Goal: Task Accomplishment & Management: Use online tool/utility

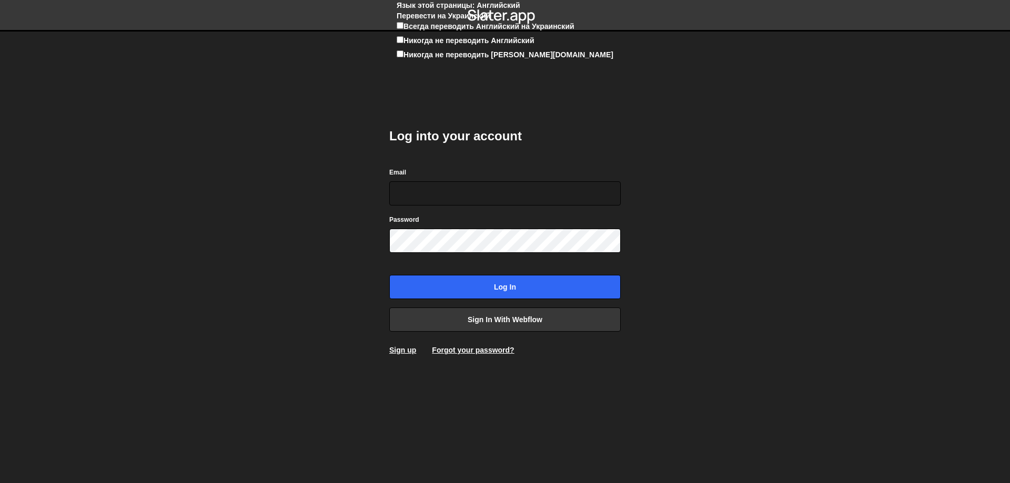
click at [613, 60] on label "Никогда не переводить [PERSON_NAME][DOMAIN_NAME]" at bounding box center [508, 54] width 210 height 11
click at [403, 57] on input "Никогда не переводить [PERSON_NAME][DOMAIN_NAME]" at bounding box center [399, 53] width 7 height 7
checkbox input "true"
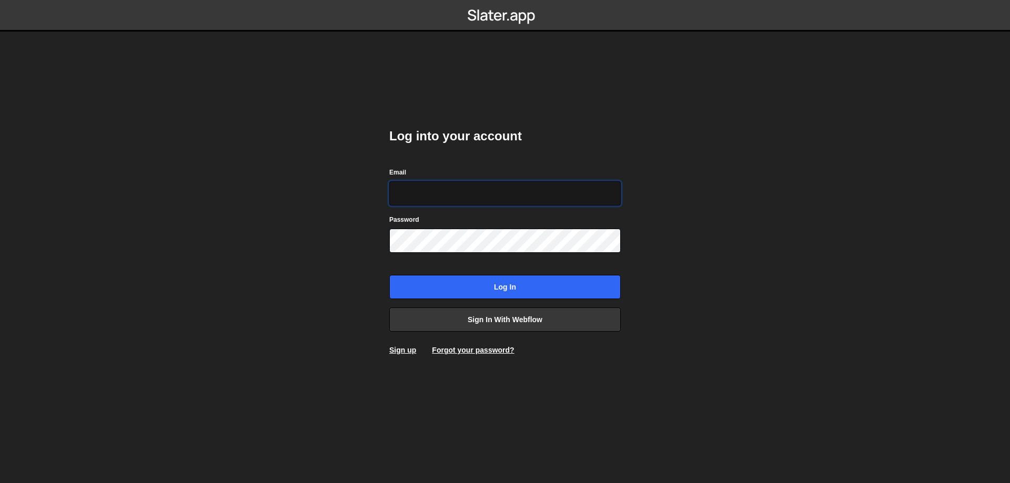
click at [443, 192] on input "Email" at bounding box center [504, 193] width 231 height 24
paste input "[EMAIL_ADDRESS][DOMAIN_NAME]"
type input "[EMAIL_ADDRESS][DOMAIN_NAME]"
click at [737, 173] on body "Log into your account Email [EMAIL_ADDRESS][DOMAIN_NAME] Password Log in Sign i…" at bounding box center [505, 241] width 1010 height 483
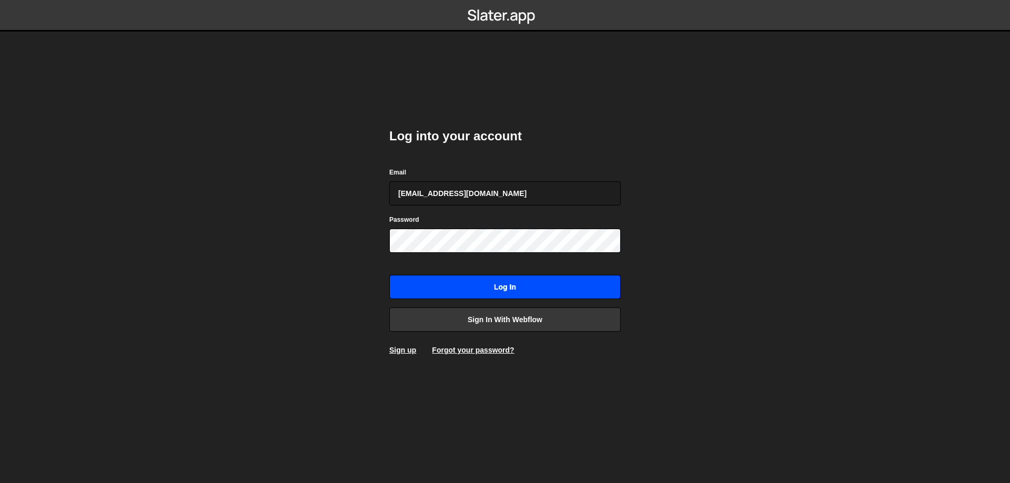
click at [472, 283] on input "Log in" at bounding box center [504, 287] width 231 height 24
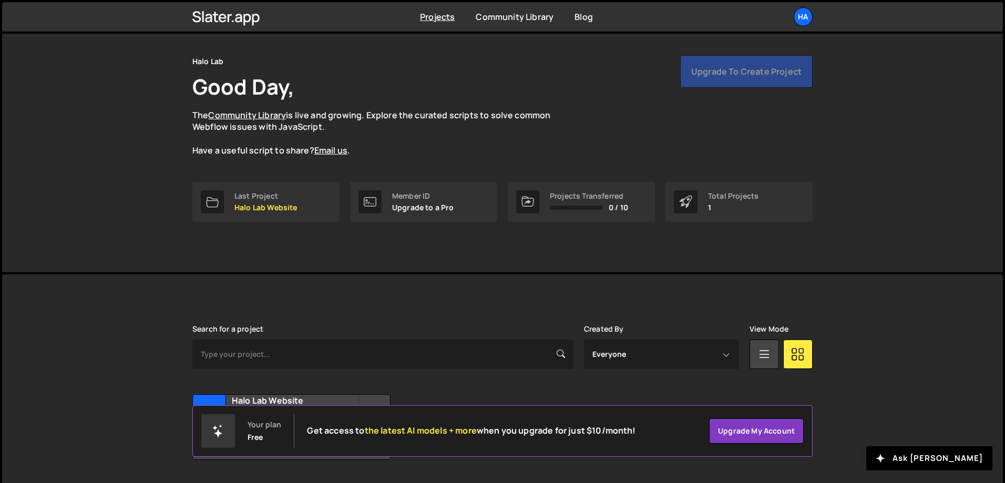
scroll to position [58, 0]
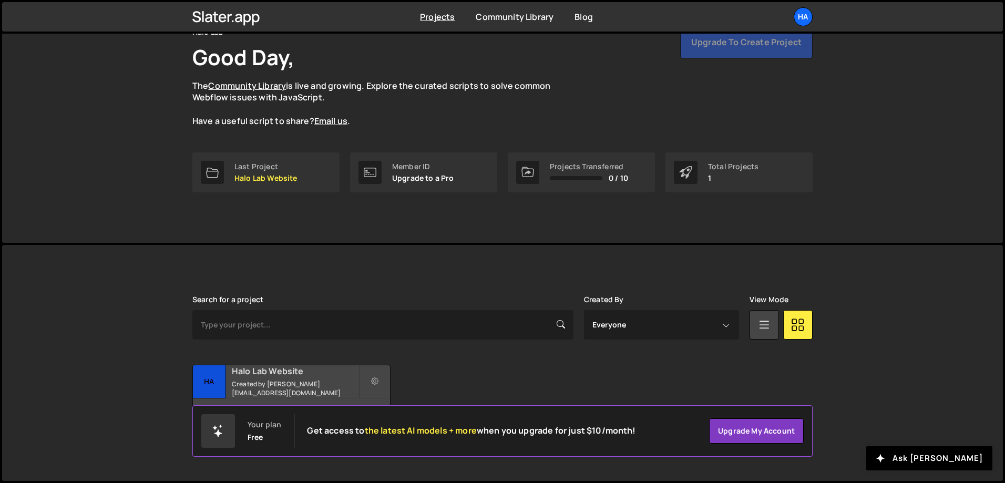
click at [285, 383] on div "Halo Lab Website Created by sayheyllow@gmail.com" at bounding box center [291, 381] width 197 height 33
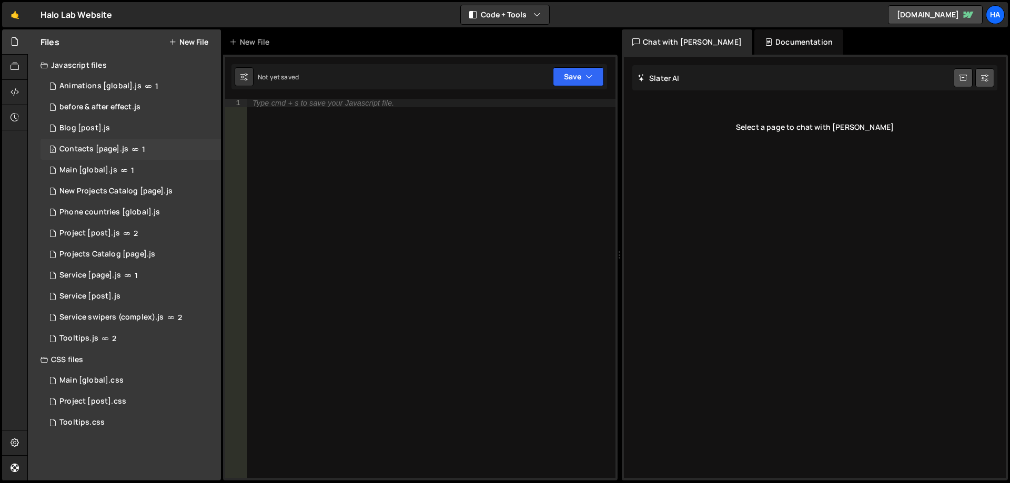
click at [79, 152] on div "Contacts [page].js" at bounding box center [93, 149] width 69 height 9
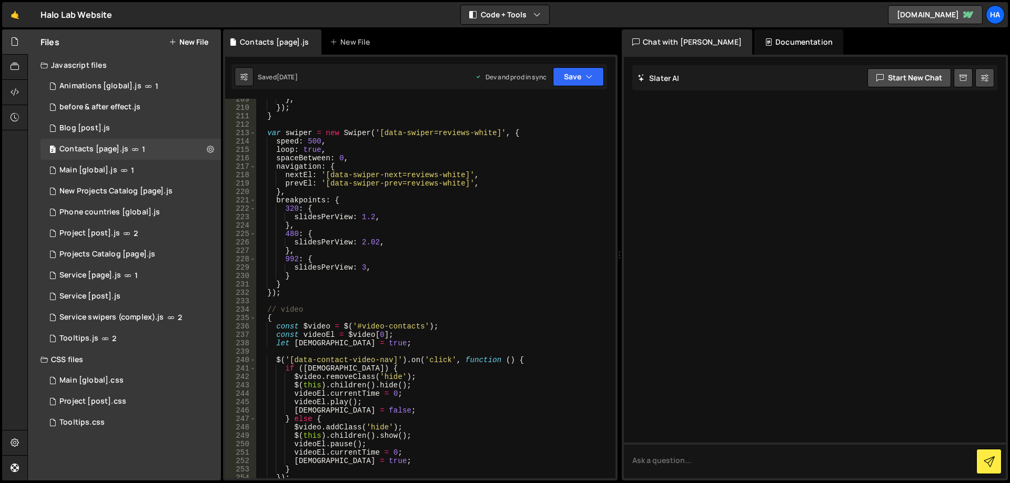
scroll to position [1741, 0]
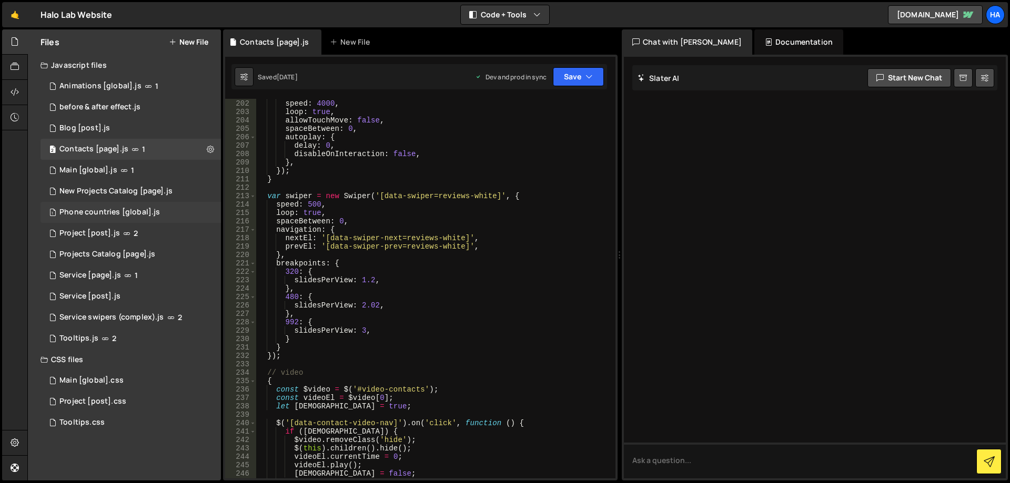
click at [86, 212] on div "Phone countries [global].js" at bounding box center [109, 212] width 100 height 9
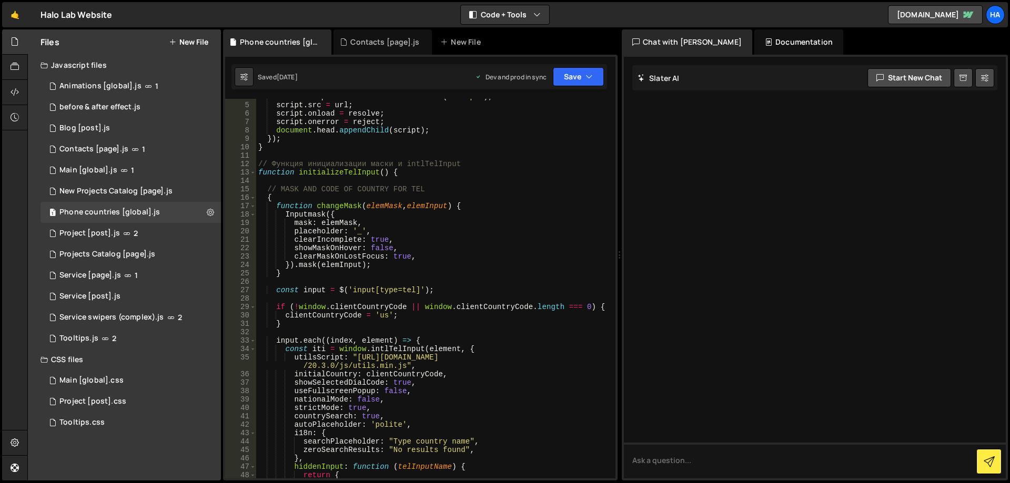
scroll to position [0, 0]
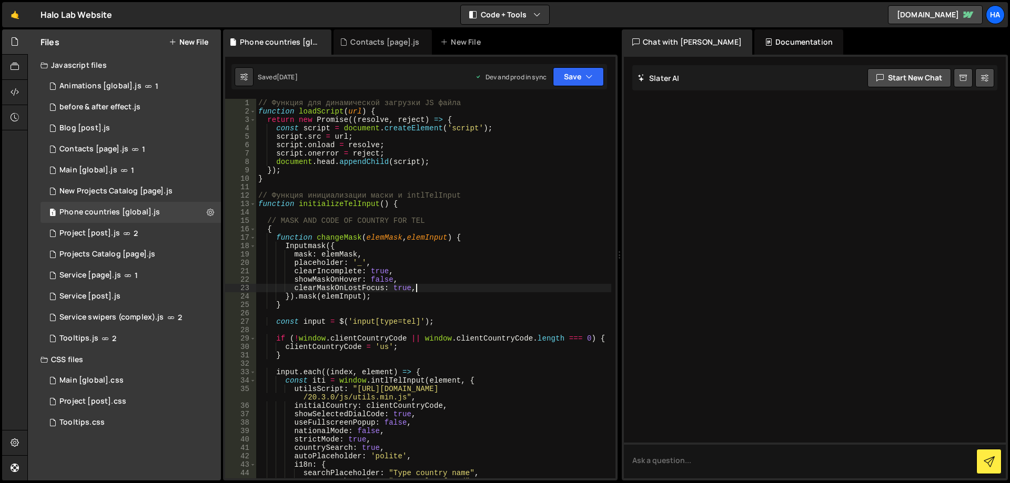
drag, startPoint x: 508, startPoint y: 284, endPoint x: 474, endPoint y: 309, distance: 41.4
click at [474, 309] on div "// Функция для динамической загрузки JS файла function loadScript ( url ) { ret…" at bounding box center [433, 297] width 355 height 396
click at [707, 298] on div at bounding box center [815, 268] width 382 height 422
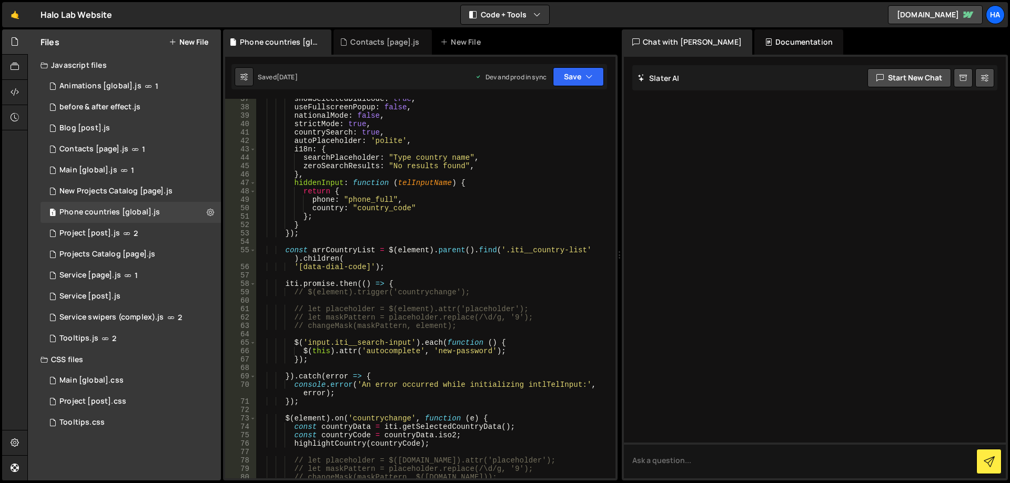
scroll to position [315, 0]
drag, startPoint x: 454, startPoint y: 229, endPoint x: 210, endPoint y: 321, distance: 261.4
click at [210, 321] on div "1 Service swipers (complex).js 2" at bounding box center [130, 317] width 180 height 21
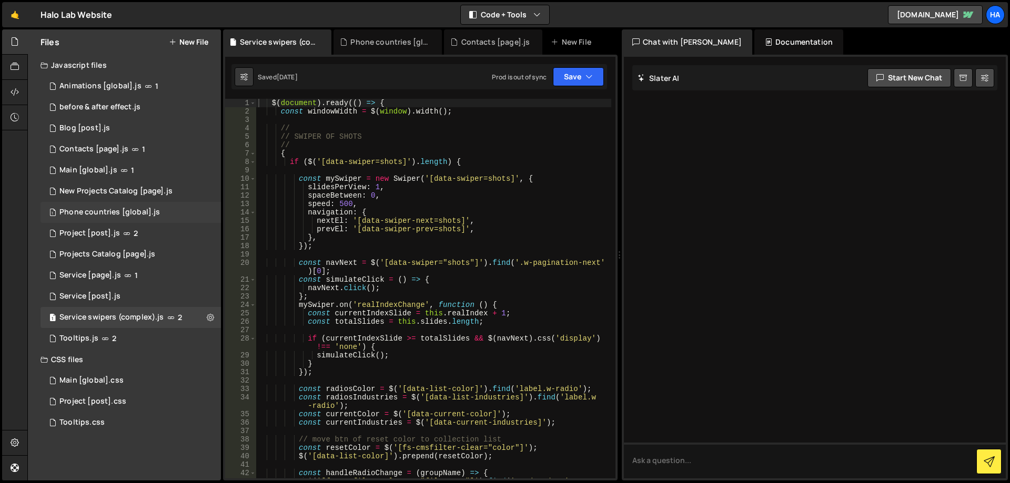
click at [169, 210] on div "1 Phone countries [global].js 0" at bounding box center [130, 212] width 180 height 21
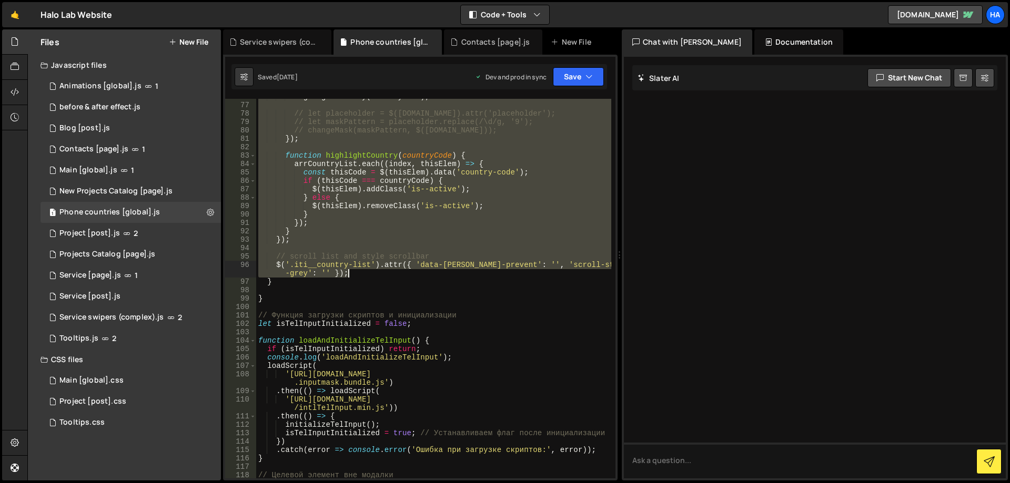
scroll to position [757, 0]
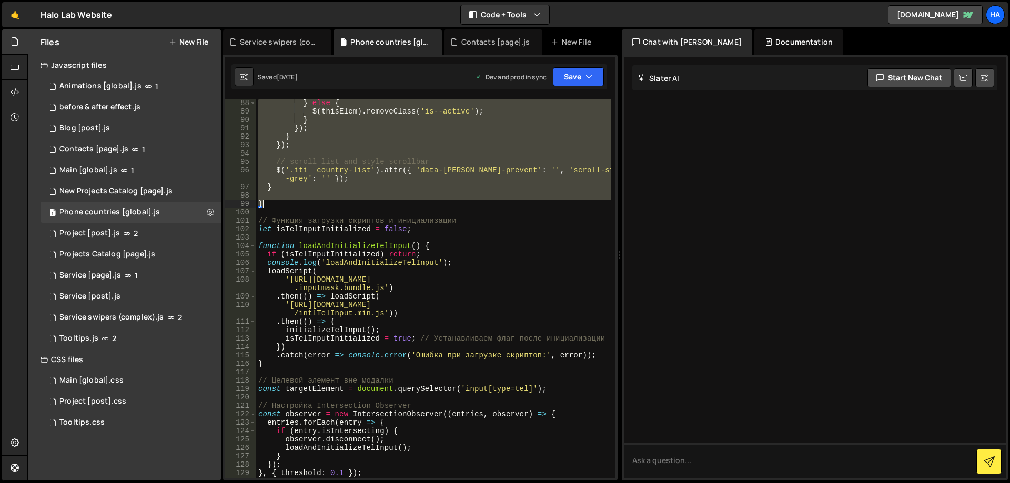
drag, startPoint x: 276, startPoint y: 199, endPoint x: 337, endPoint y: 205, distance: 61.3
click at [337, 205] on div "} else { $ ( thisElem ) . removeClass ( 'is--active' ) ; } }) ; } }) ; // scrol…" at bounding box center [433, 297] width 355 height 396
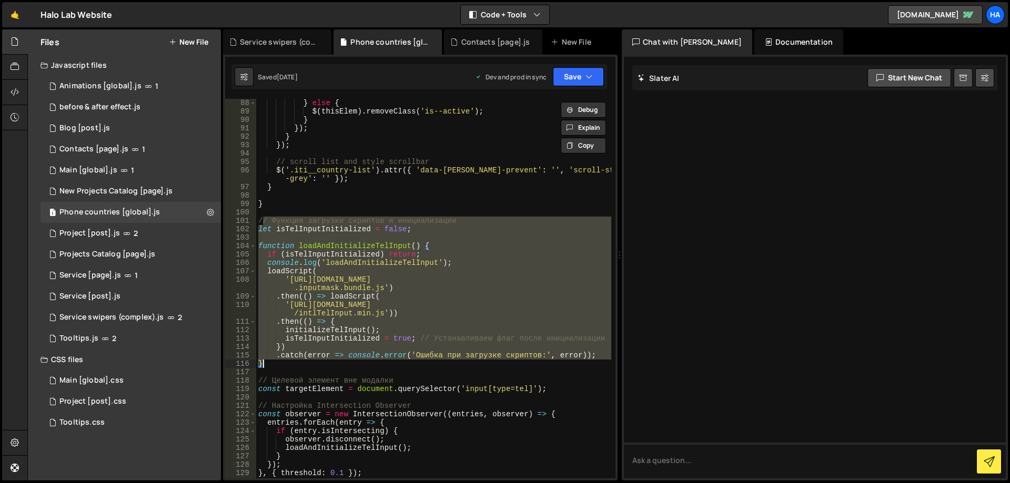
drag, startPoint x: 263, startPoint y: 221, endPoint x: 294, endPoint y: 363, distance: 145.8
click at [294, 363] on div "} else { $ ( thisElem ) . removeClass ( 'is--active' ) ; } }) ; } }) ; // scrol…" at bounding box center [433, 297] width 355 height 396
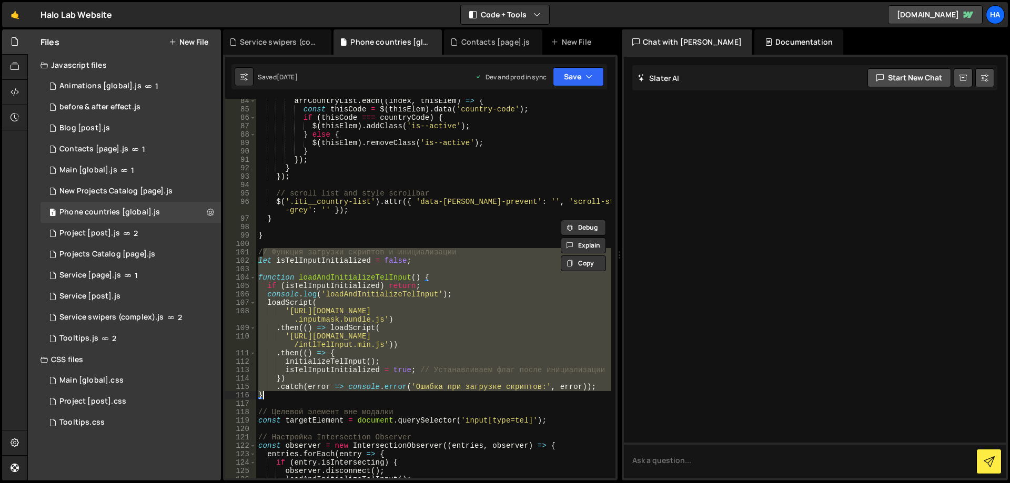
scroll to position [820, 0]
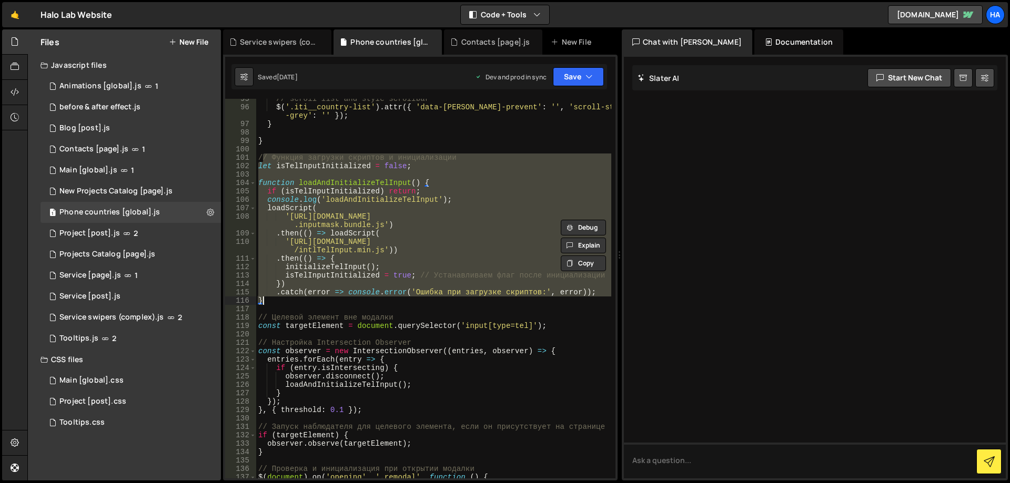
click at [354, 302] on div "// scroll list and style scrollbar $ ( '.iti__country-list' ) . attr ({ 'data-l…" at bounding box center [433, 289] width 355 height 380
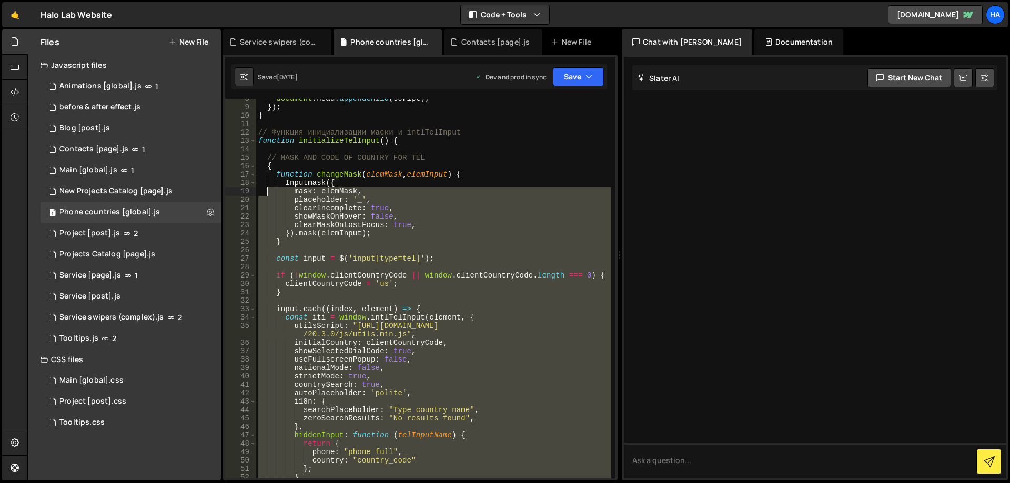
scroll to position [0, 0]
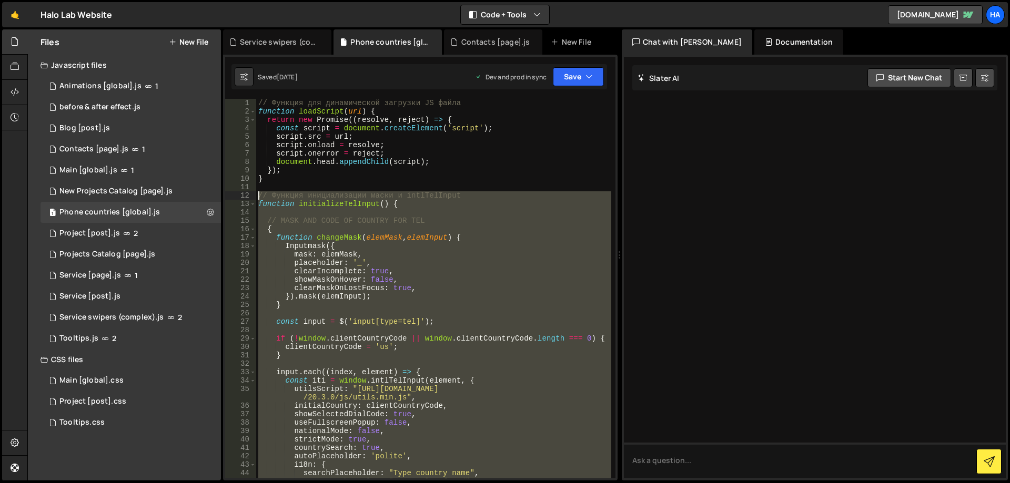
drag, startPoint x: 284, startPoint y: 300, endPoint x: 244, endPoint y: 193, distance: 113.3
click at [244, 193] on div "} 1 2 3 4 5 6 7 8 9 10 11 12 13 14 15 16 17 18 19 20 21 22 23 24 25 26 27 28 29…" at bounding box center [420, 289] width 390 height 380
type textarea "// Функция инициализации маски и intlTelInput function initializeTelInput() {"
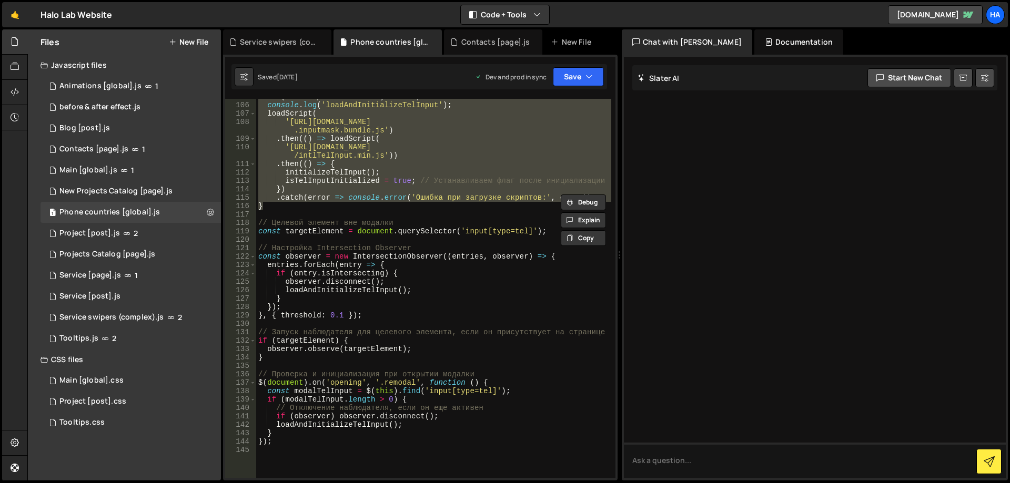
scroll to position [978, 0]
